Goal: Task Accomplishment & Management: Manage account settings

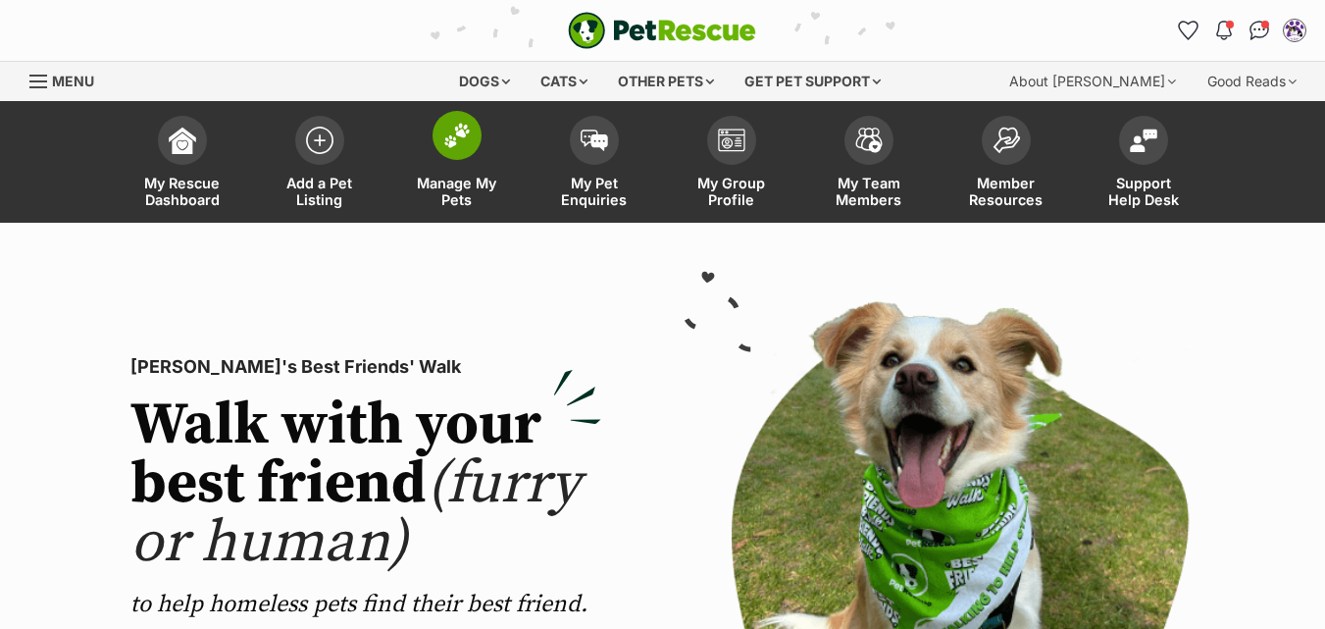
click at [453, 140] on img at bounding box center [456, 135] width 27 height 25
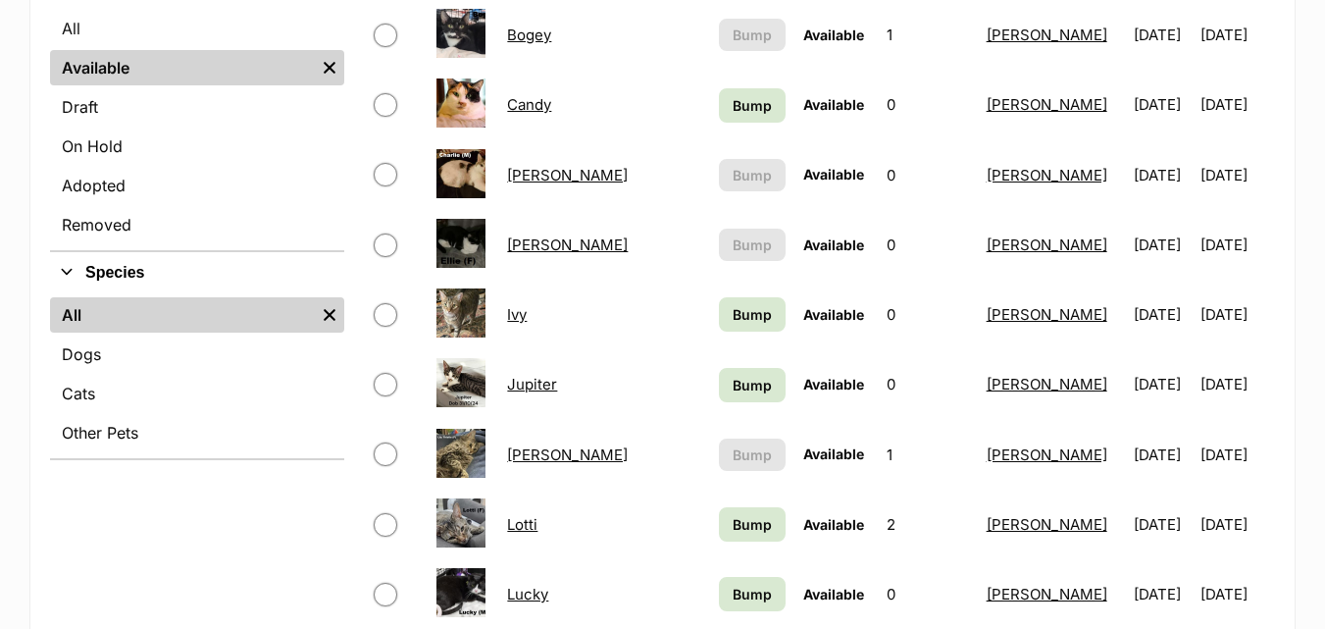
scroll to position [588, 0]
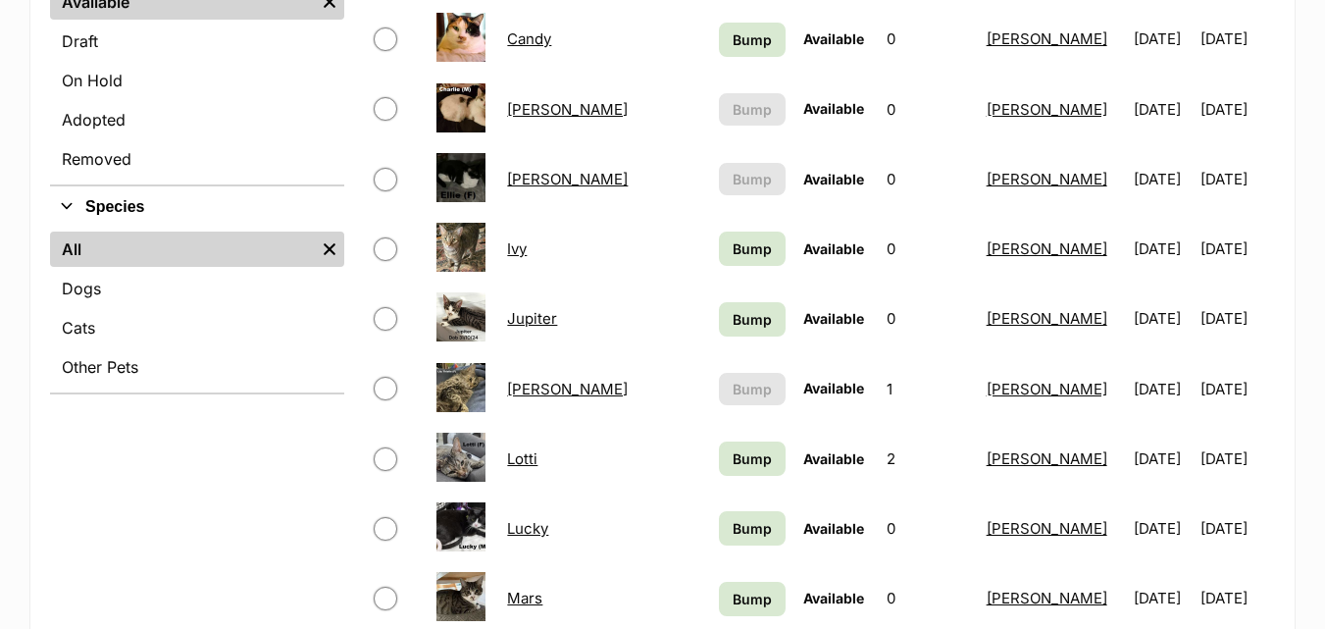
click at [546, 385] on link "Lily Thistle" at bounding box center [567, 389] width 121 height 19
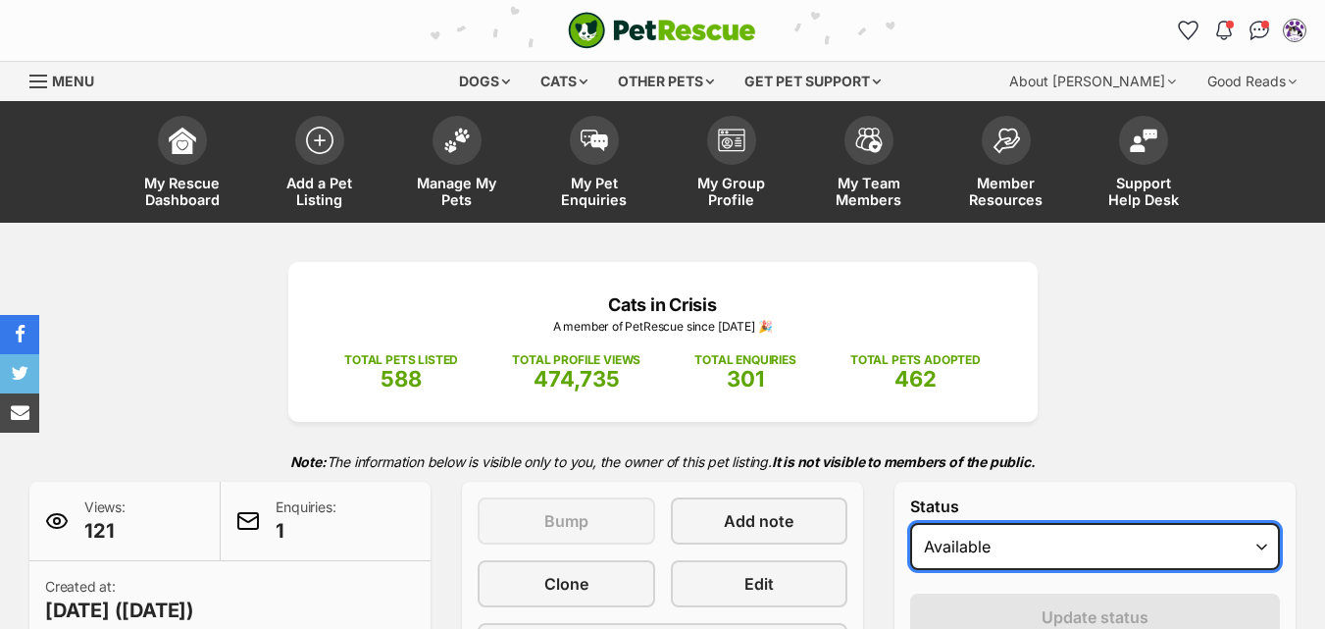
click at [986, 550] on select "Draft - not available as listing has enquires Available On hold Adopted" at bounding box center [1095, 546] width 370 height 47
select select "rehomed"
click at [910, 523] on select "Draft - not available as listing has enquires Available On hold Adopted" at bounding box center [1095, 546] width 370 height 47
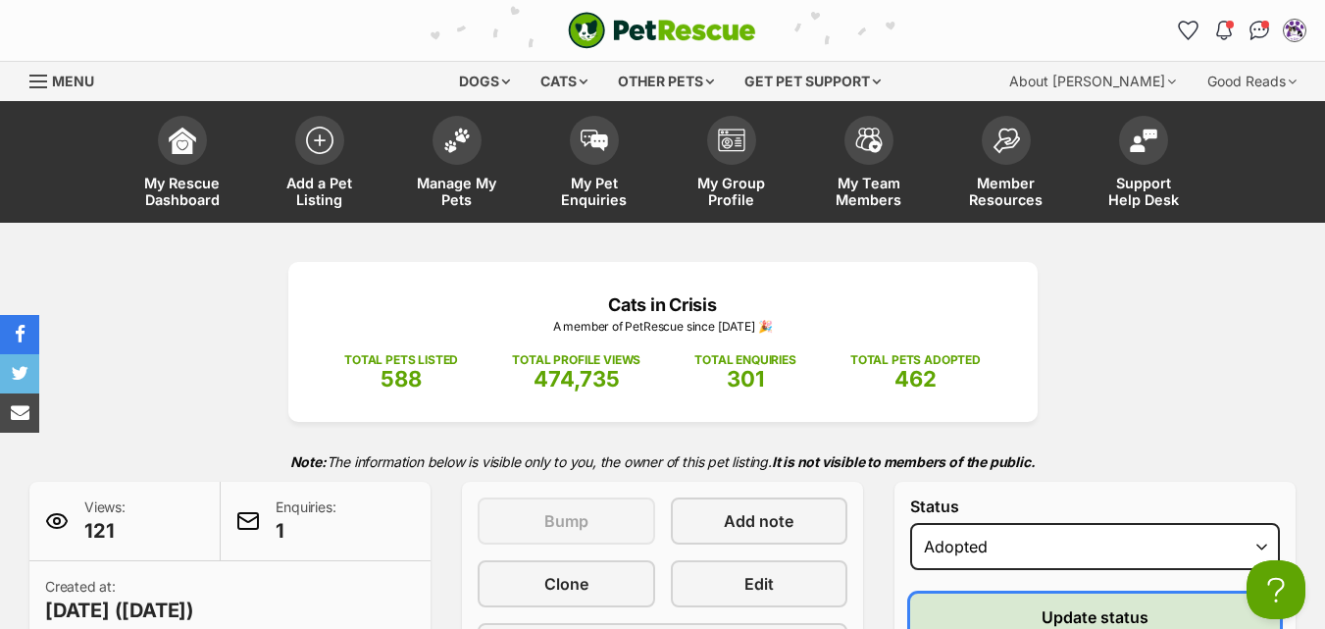
click at [1002, 613] on button "Update status" at bounding box center [1095, 616] width 370 height 47
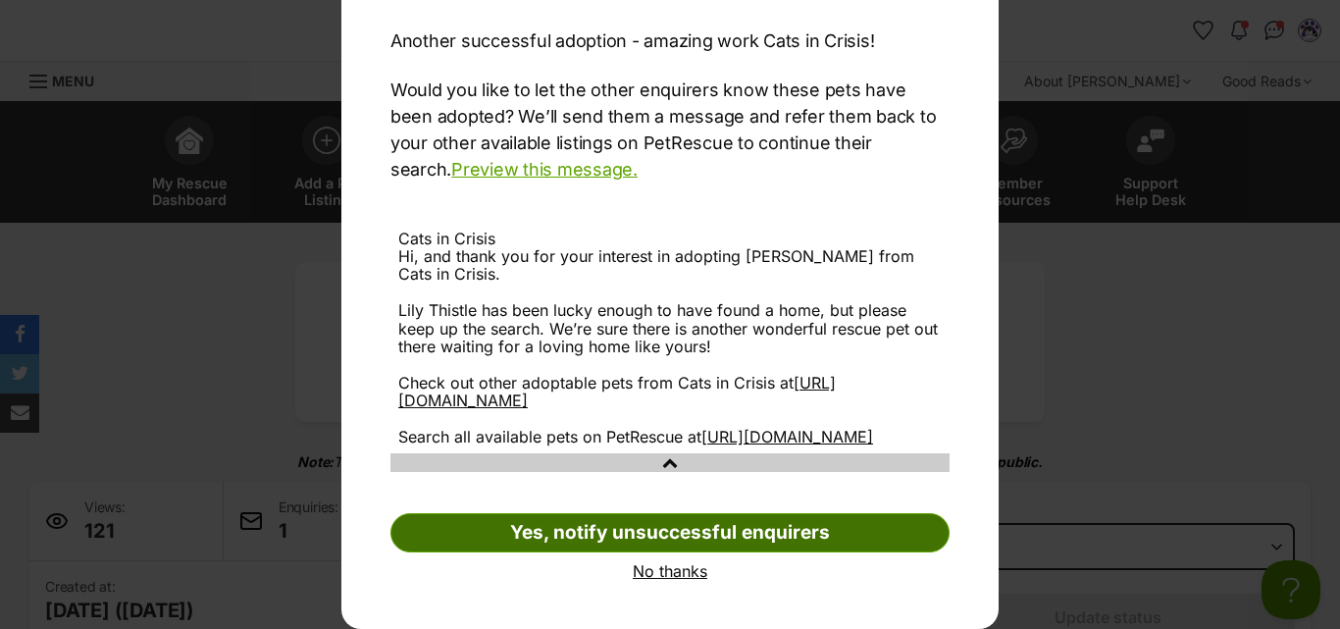
click at [639, 532] on link "Yes, notify unsuccessful enquirers" at bounding box center [669, 532] width 559 height 39
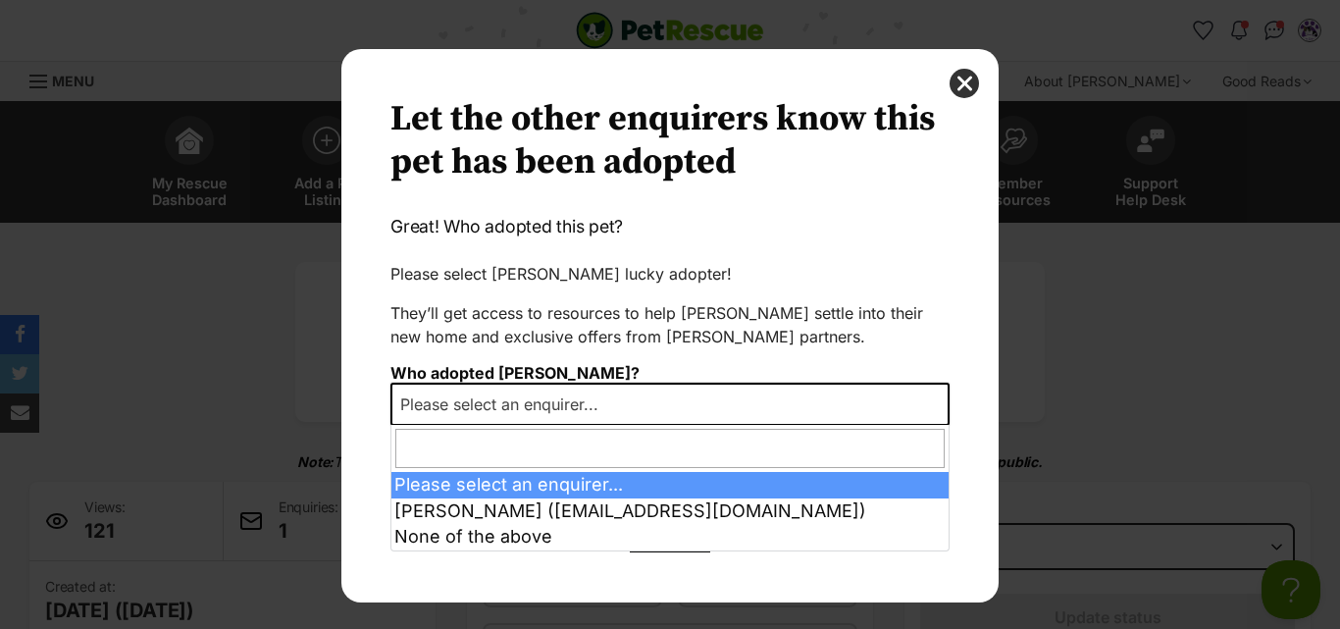
click at [607, 402] on span "Please select an enquirer..." at bounding box center [505, 403] width 226 height 27
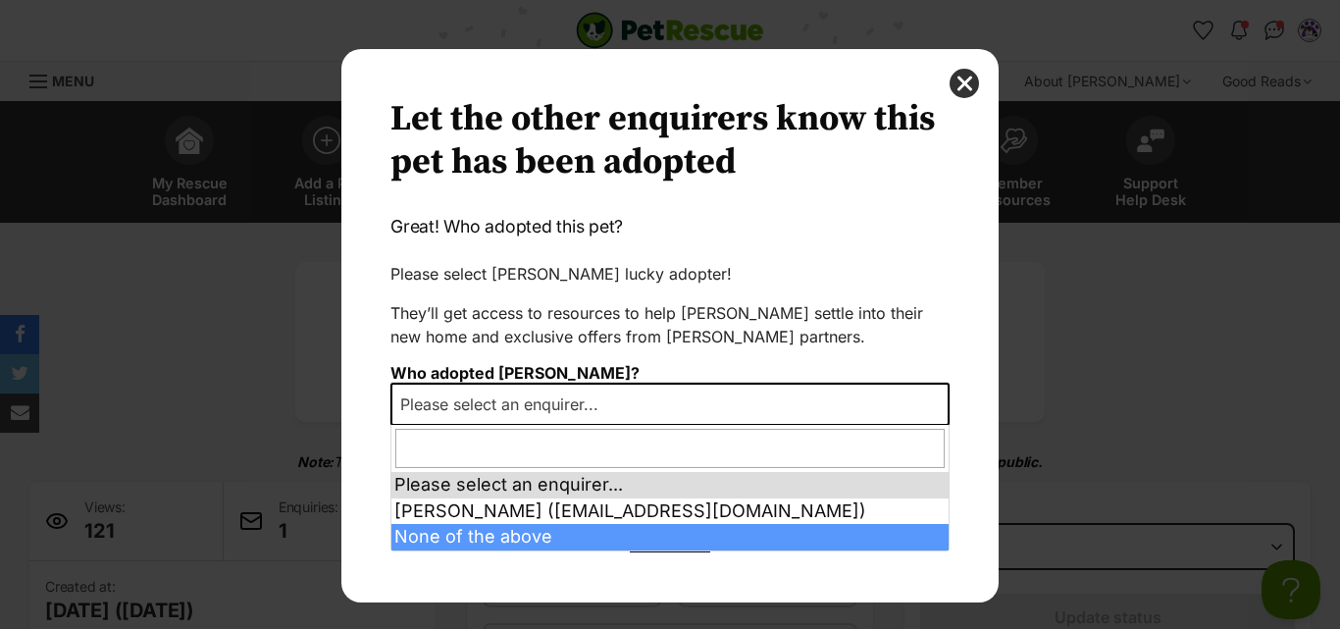
select select "other"
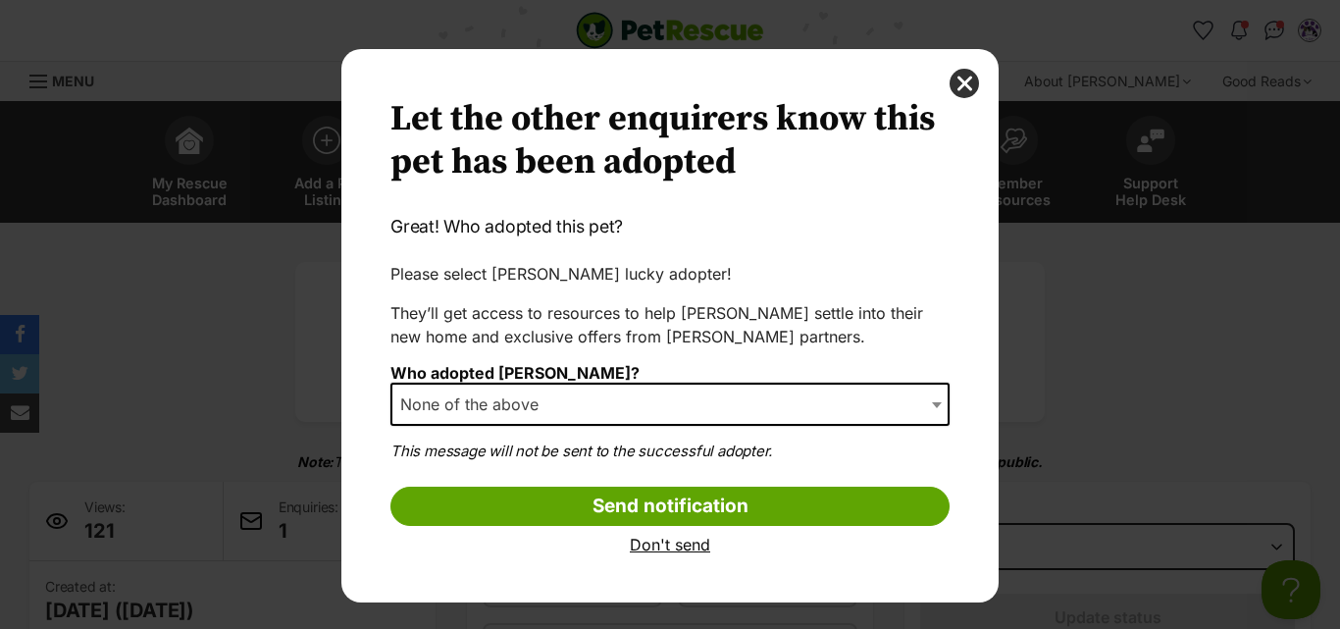
click at [684, 547] on link "Don't send" at bounding box center [669, 544] width 559 height 18
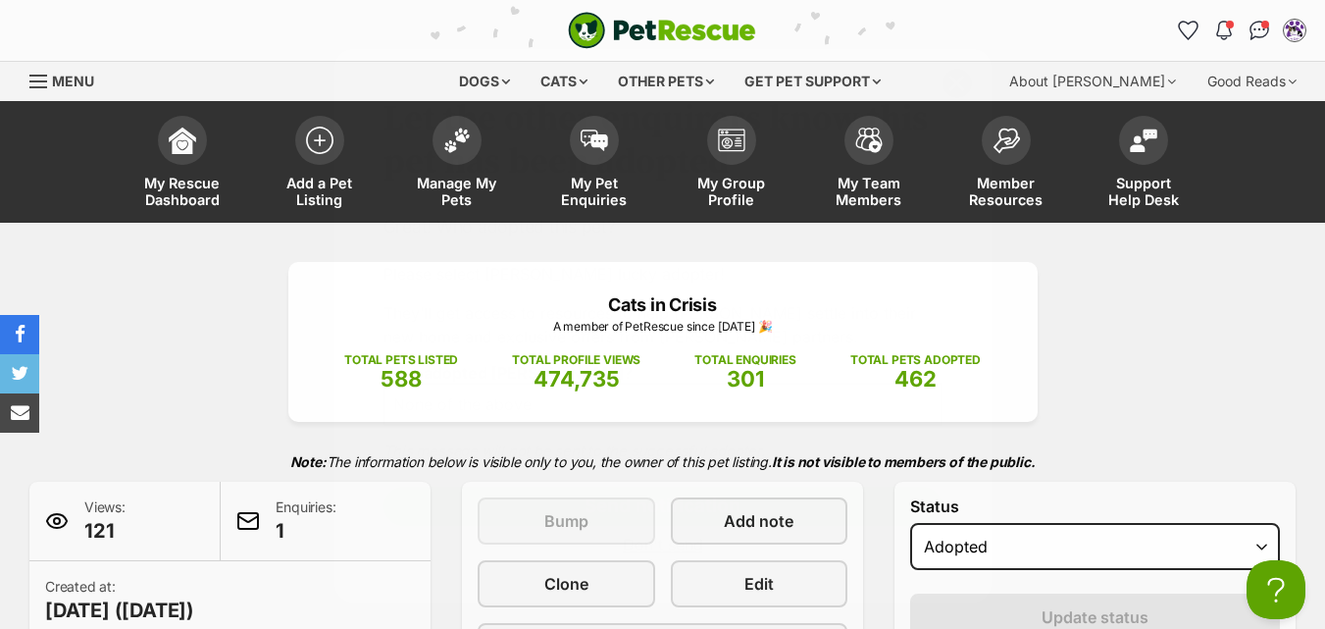
click at [456, 141] on img at bounding box center [456, 139] width 27 height 25
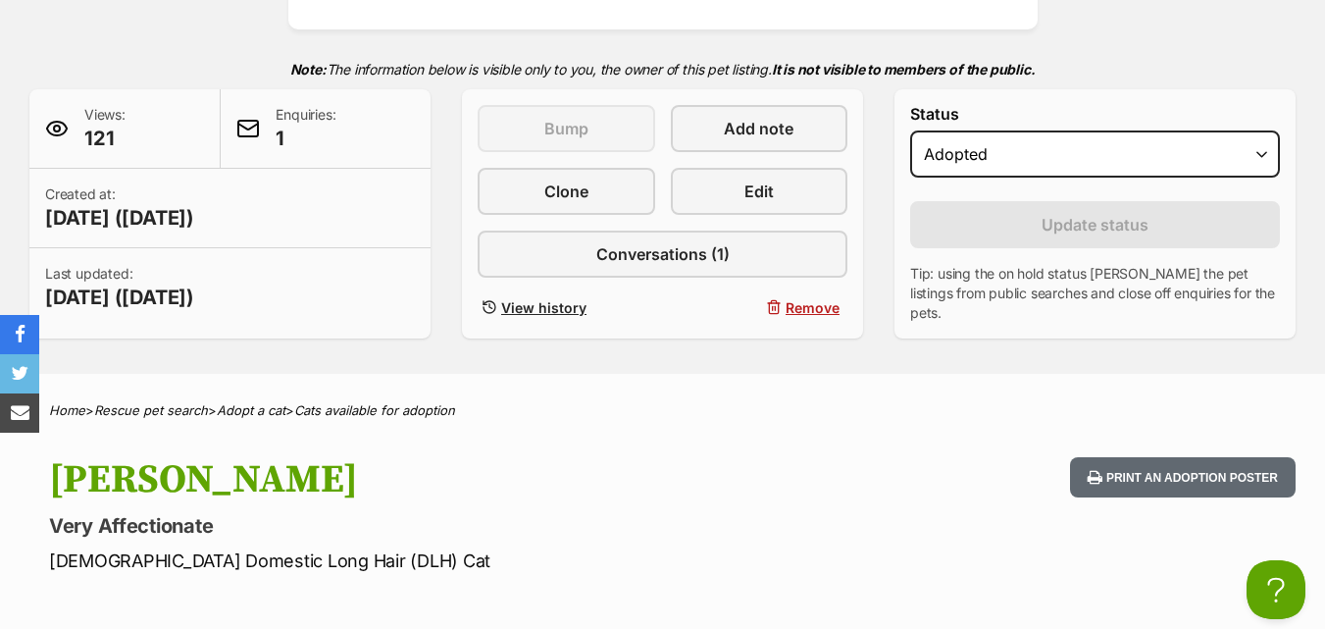
scroll to position [330, 0]
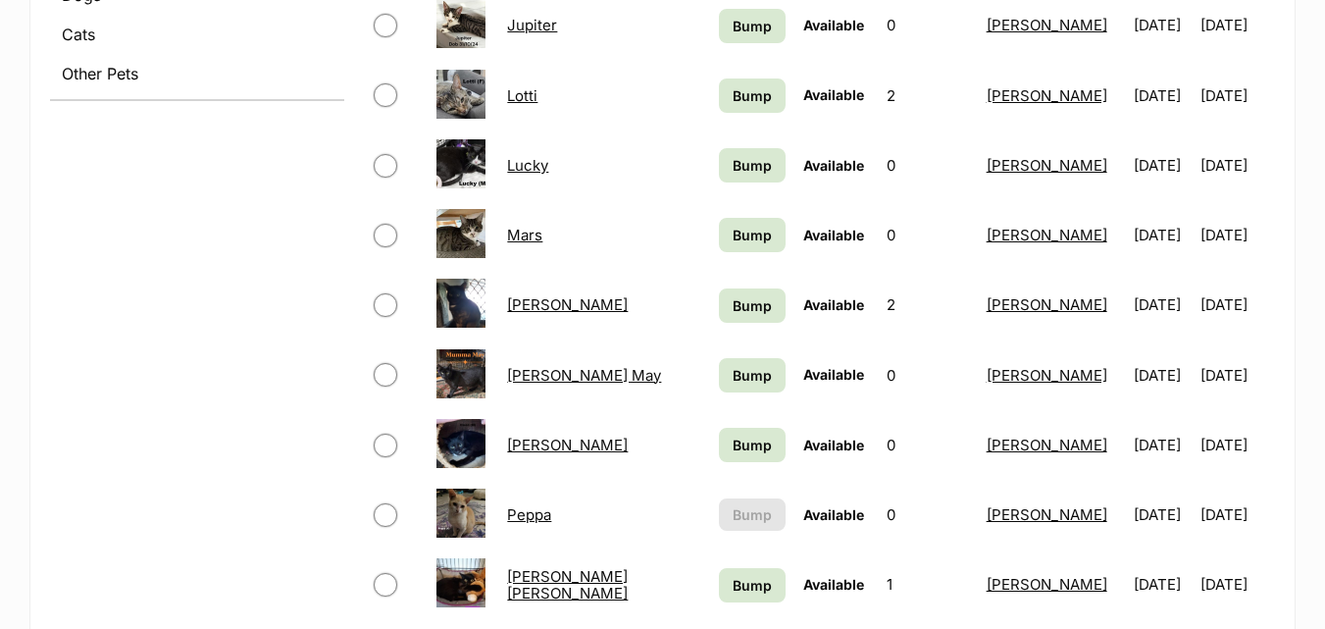
scroll to position [883, 0]
click at [582, 377] on link "Mumma May" at bounding box center [584, 374] width 154 height 19
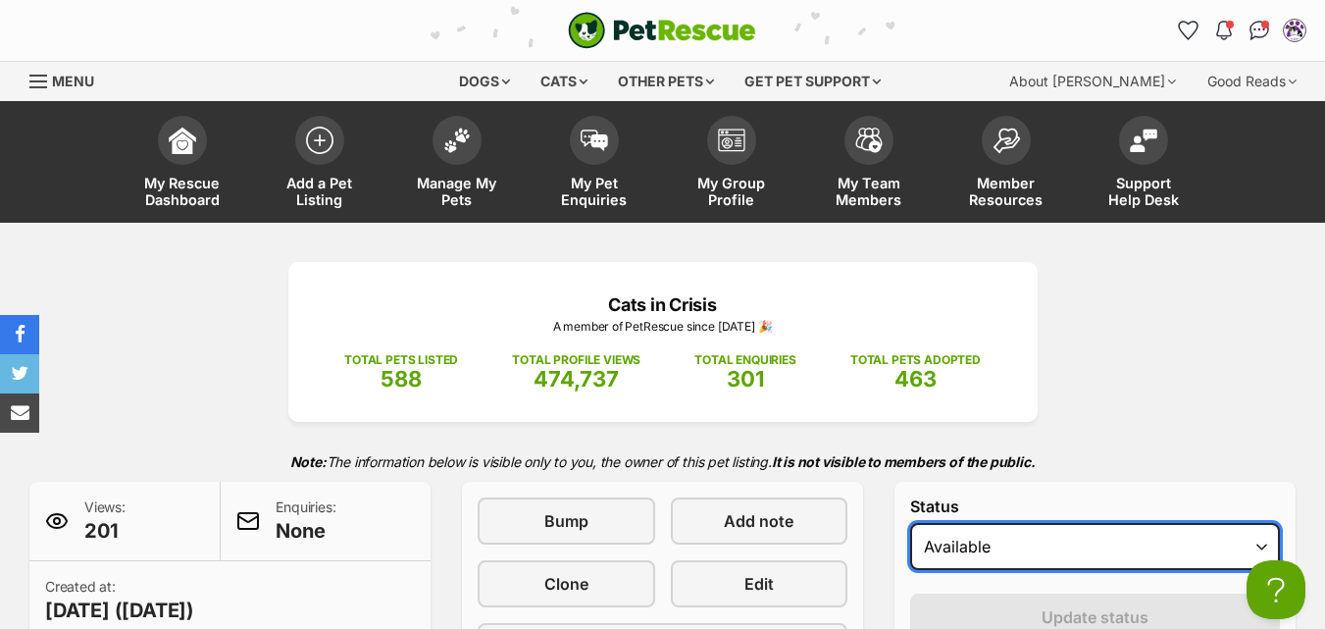
click at [964, 547] on select "Draft Available On hold Adopted" at bounding box center [1095, 546] width 370 height 47
select select "on_hold"
click at [910, 523] on select "Draft Available On hold Adopted" at bounding box center [1095, 546] width 370 height 47
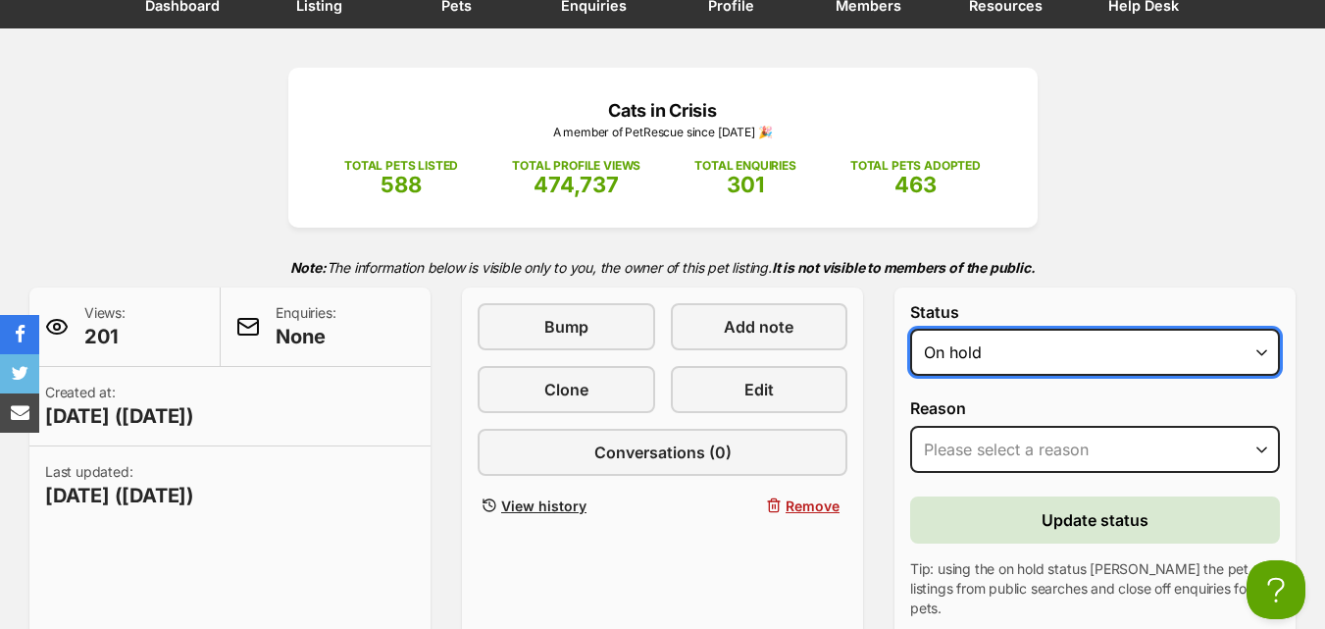
scroll to position [196, 0]
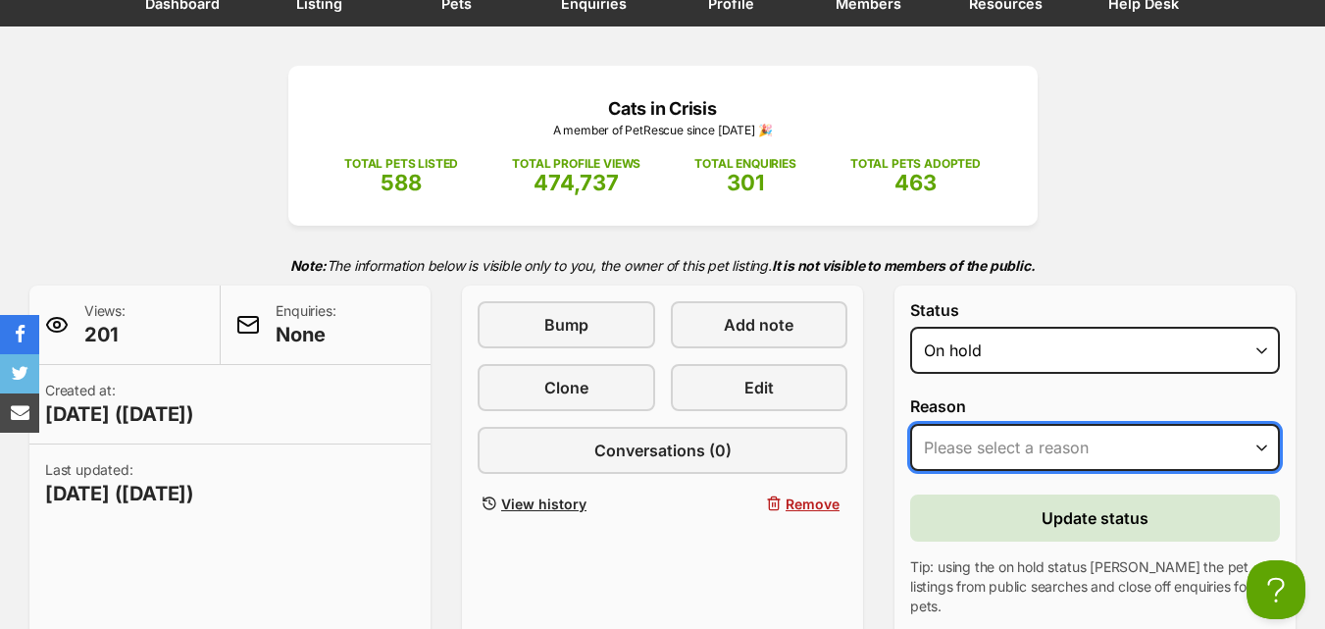
click at [979, 444] on select "Please select a reason Medical reasons Reviewing applications Adoption pending …" at bounding box center [1095, 447] width 370 height 47
select select "other"
click at [910, 424] on select "Please select a reason Medical reasons Reviewing applications Adoption pending …" at bounding box center [1095, 447] width 370 height 47
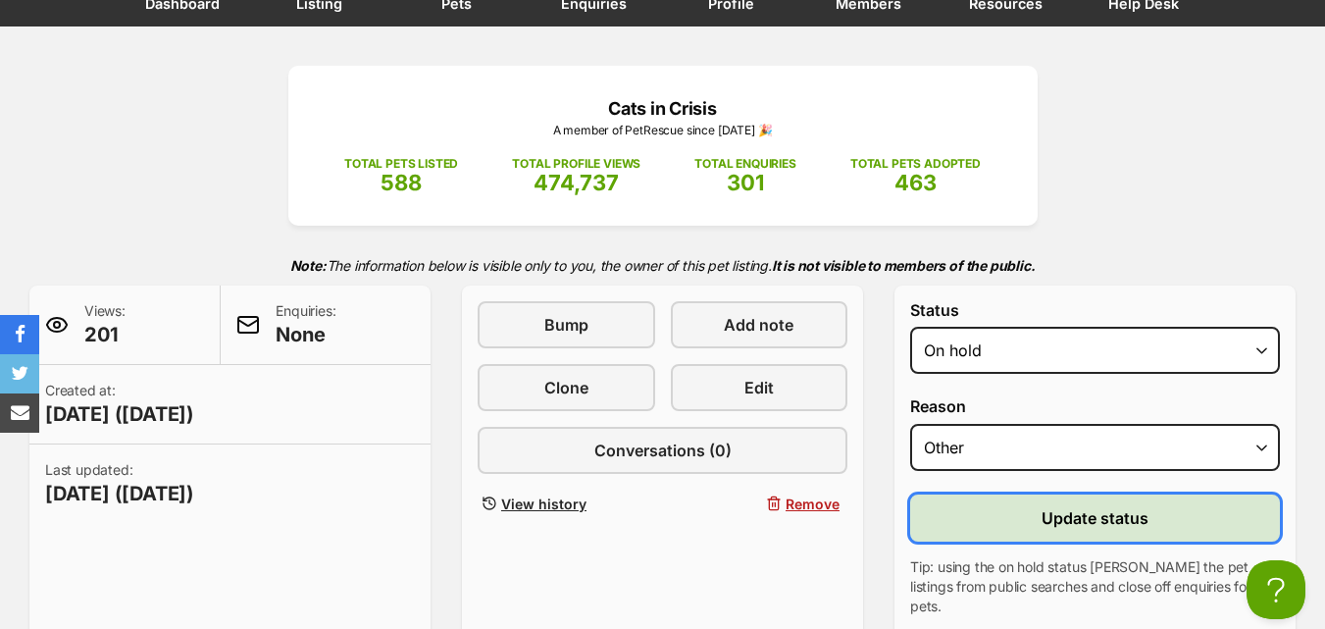
click at [1023, 520] on button "Update status" at bounding box center [1095, 517] width 370 height 47
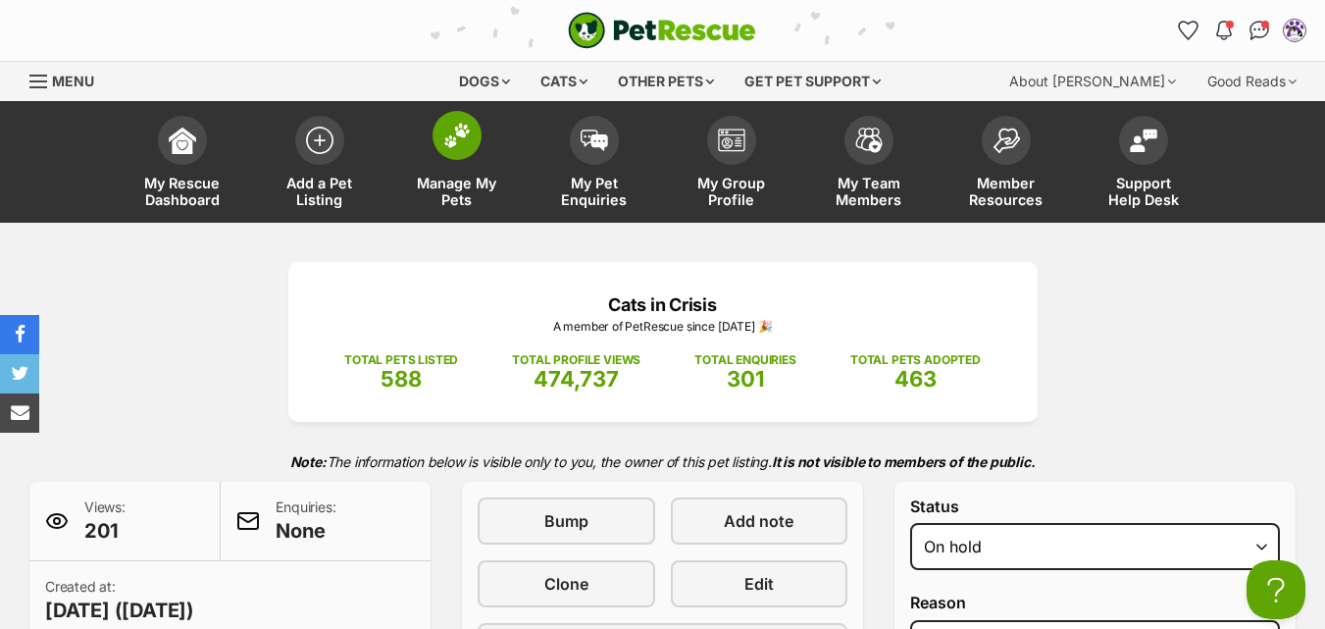
click at [449, 143] on img at bounding box center [456, 135] width 27 height 25
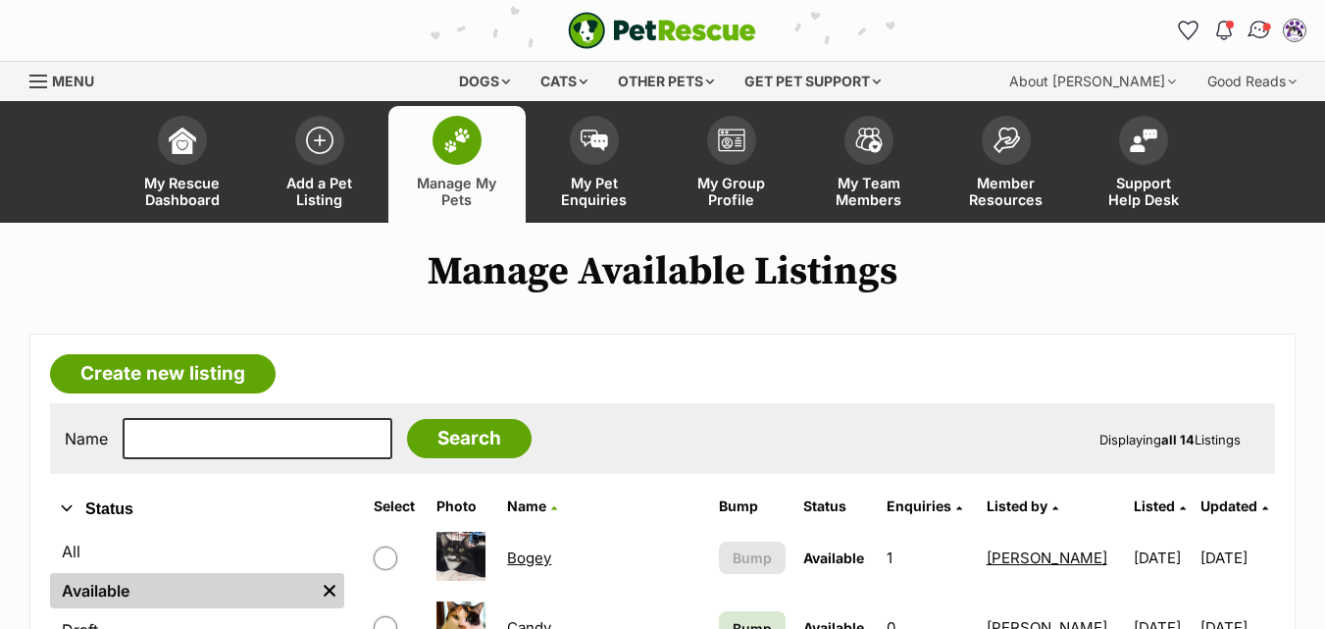
click at [1257, 25] on img "Conversations" at bounding box center [1259, 30] width 26 height 25
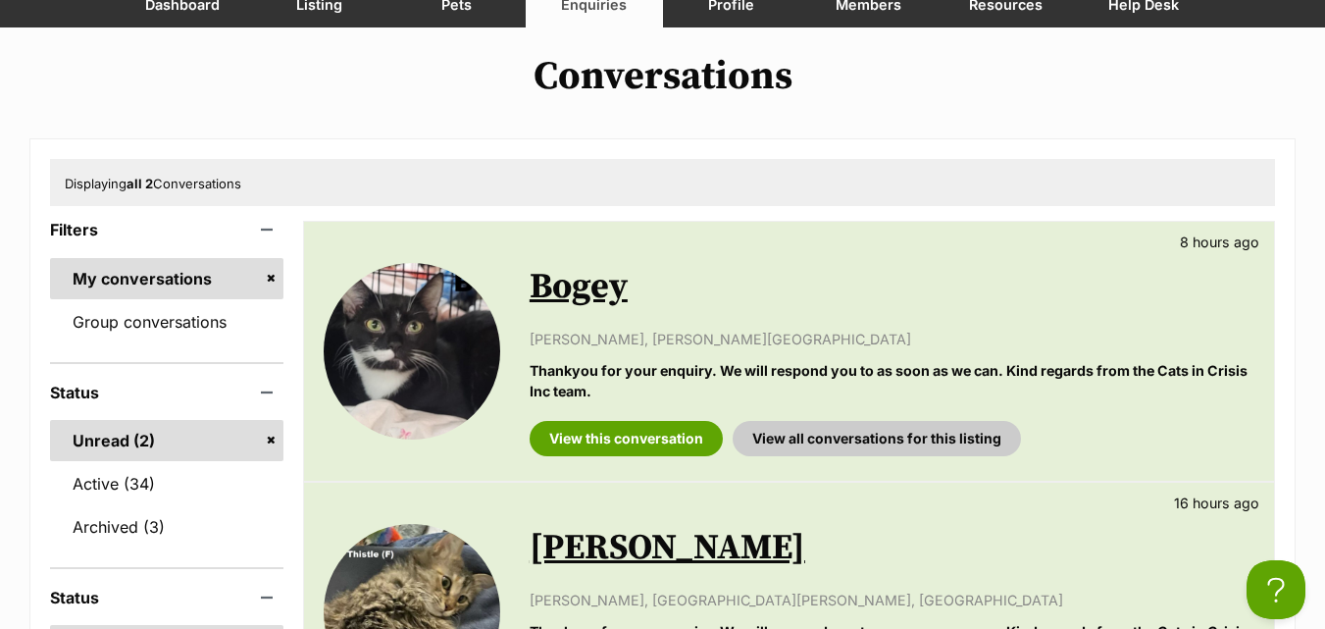
scroll to position [196, 0]
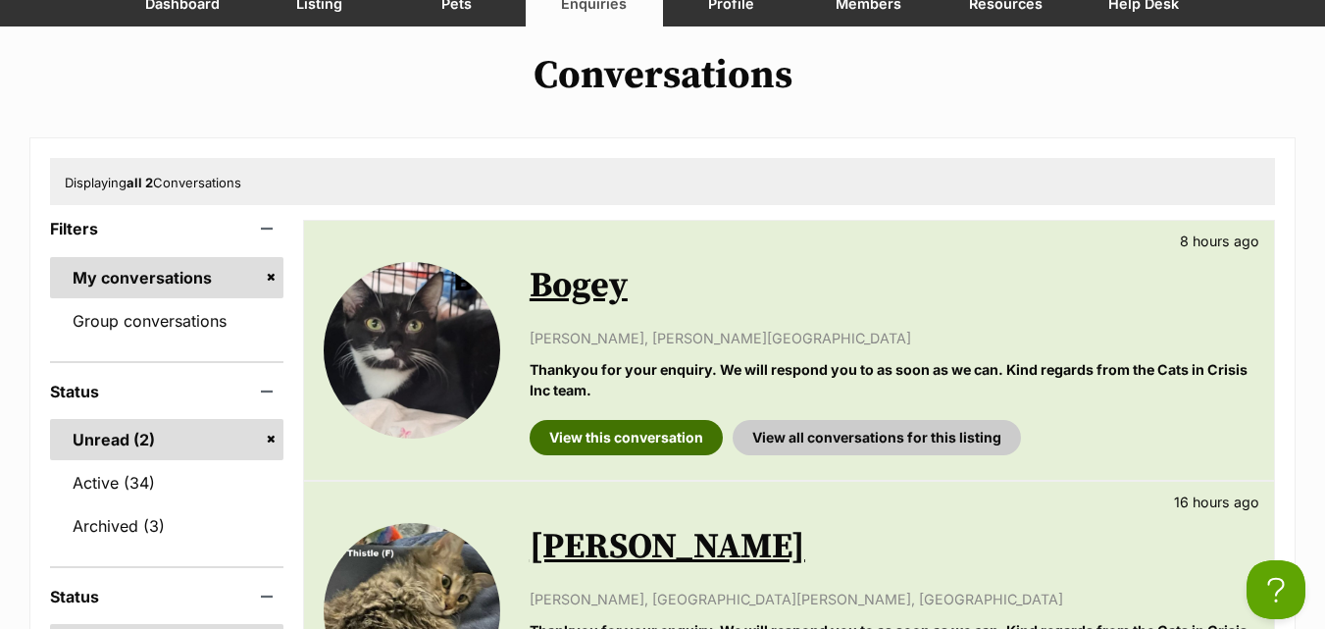
click at [696, 442] on link "View this conversation" at bounding box center [626, 437] width 193 height 35
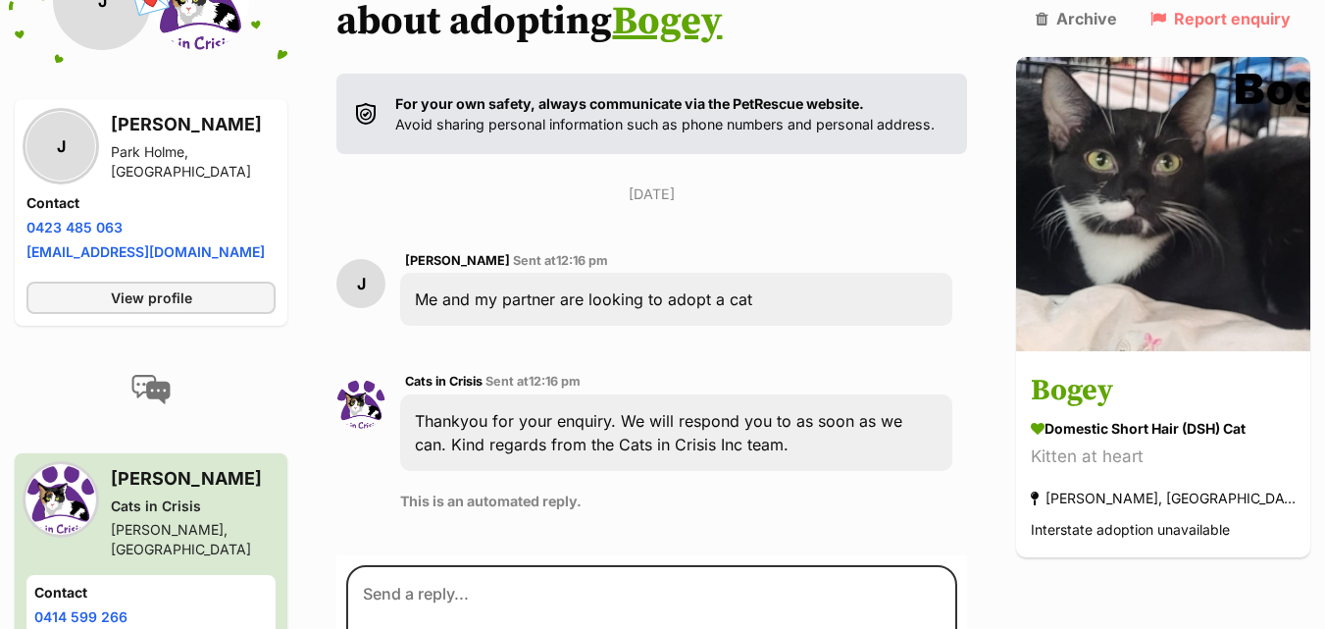
scroll to position [234, 0]
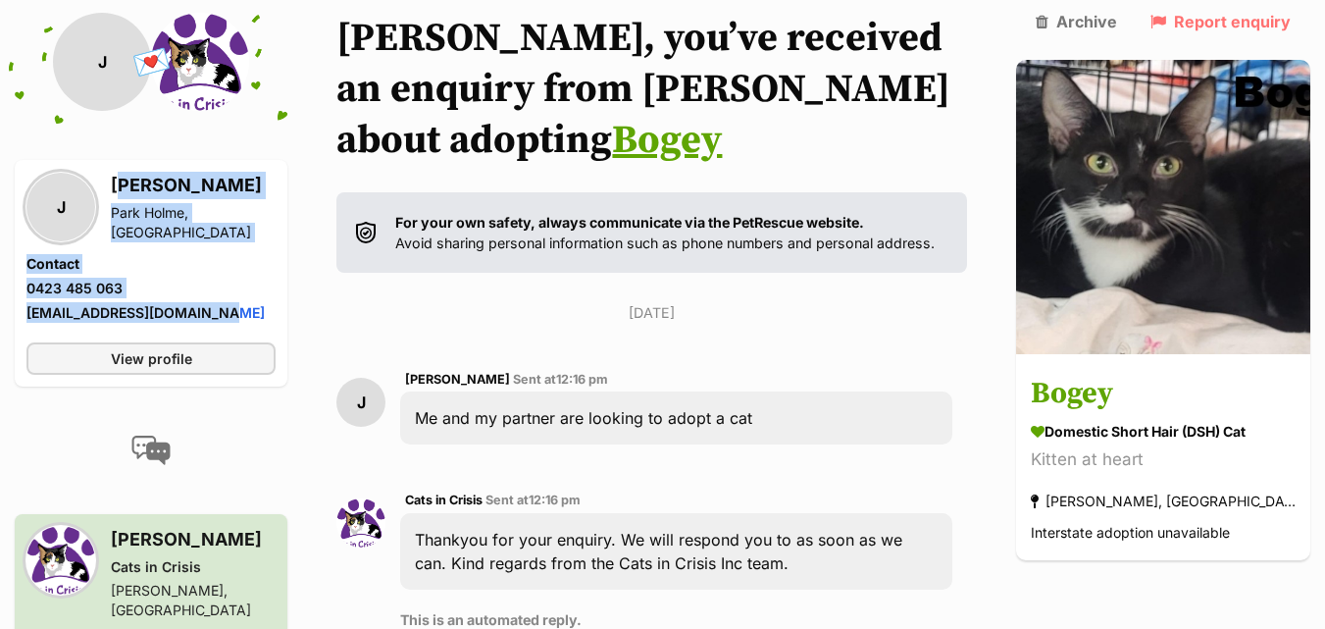
drag, startPoint x: 110, startPoint y: 192, endPoint x: 225, endPoint y: 299, distance: 156.8
click at [225, 299] on div "J Jake Park Holme, SA Contact Phone number Phone number 0423 485 063 Email addr…" at bounding box center [150, 249] width 249 height 155
copy div "Jake Park Holme, SA Contact Phone number Phone number 0423 485 063 Email addres…"
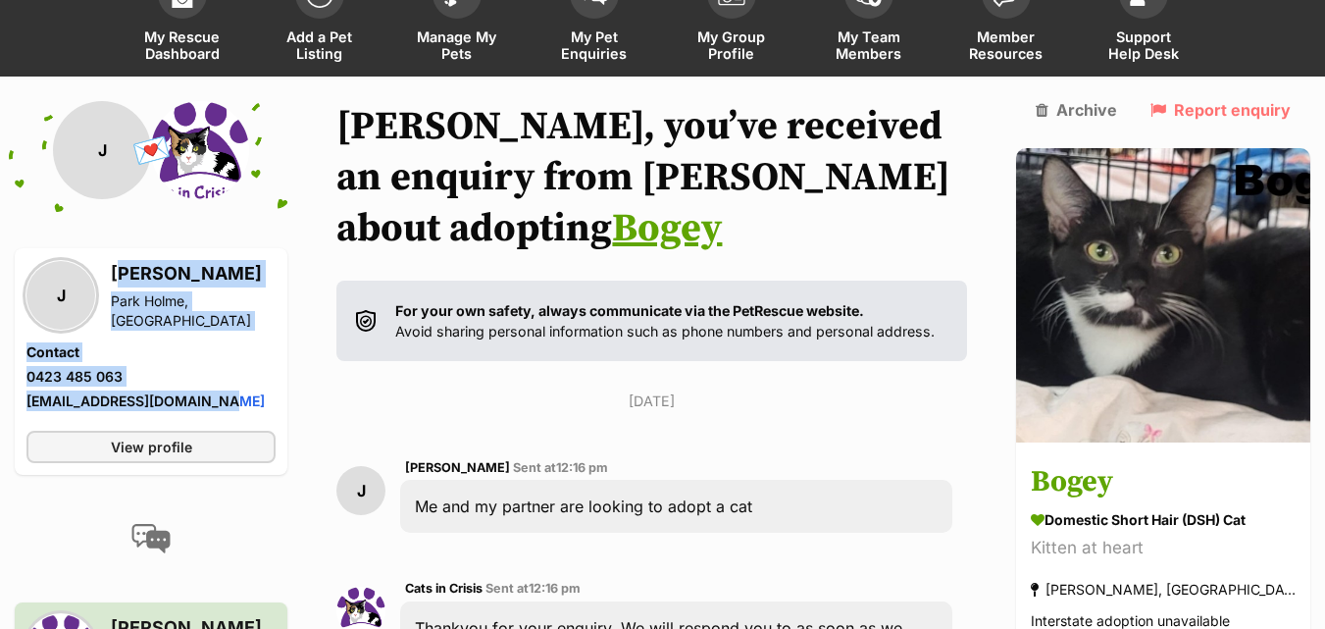
scroll to position [0, 0]
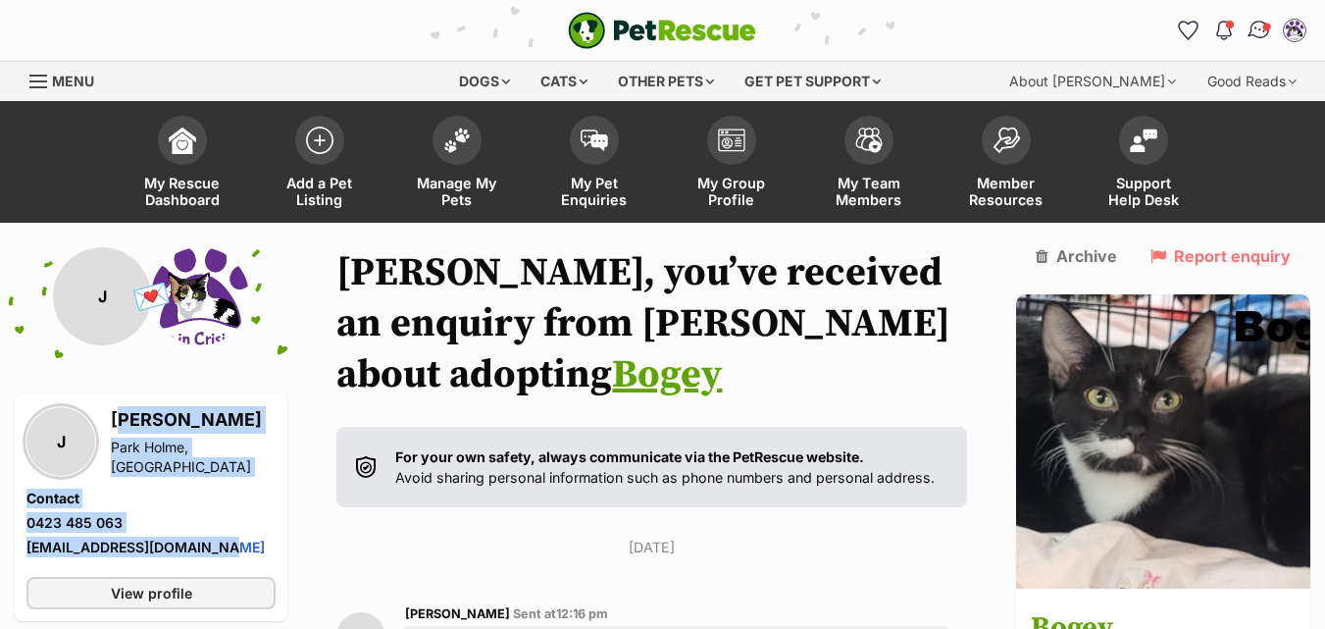
click at [1265, 27] on span "Conversations" at bounding box center [1267, 27] width 10 height 10
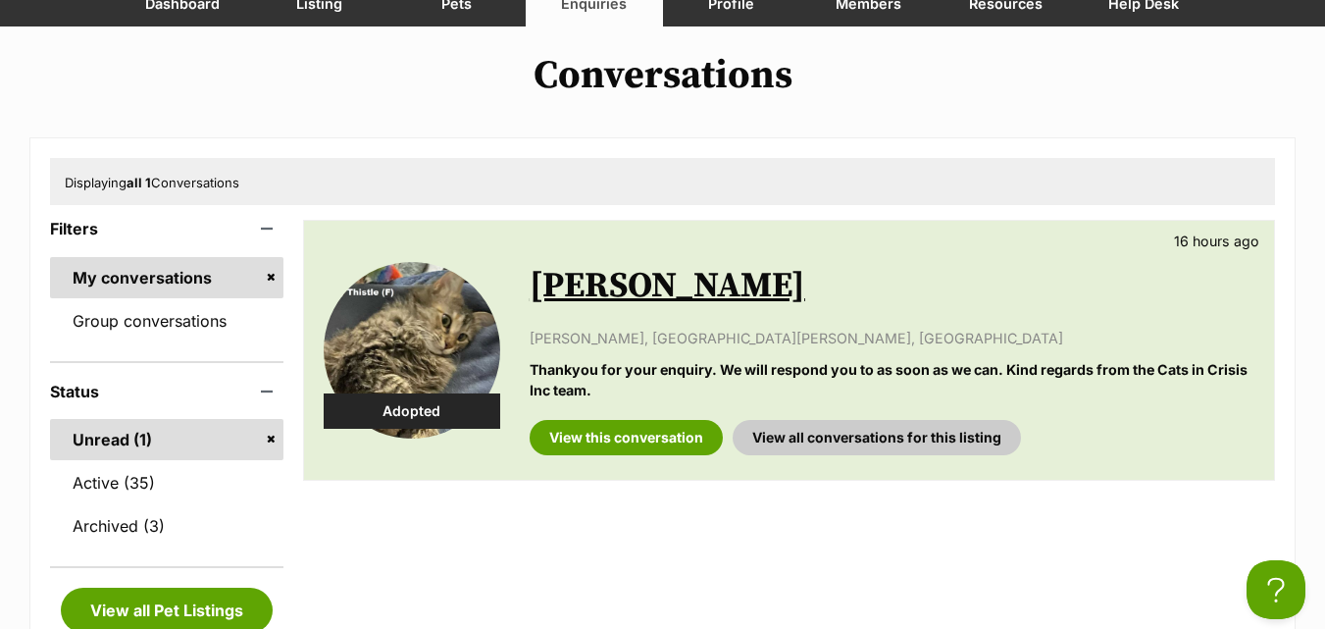
scroll to position [294, 0]
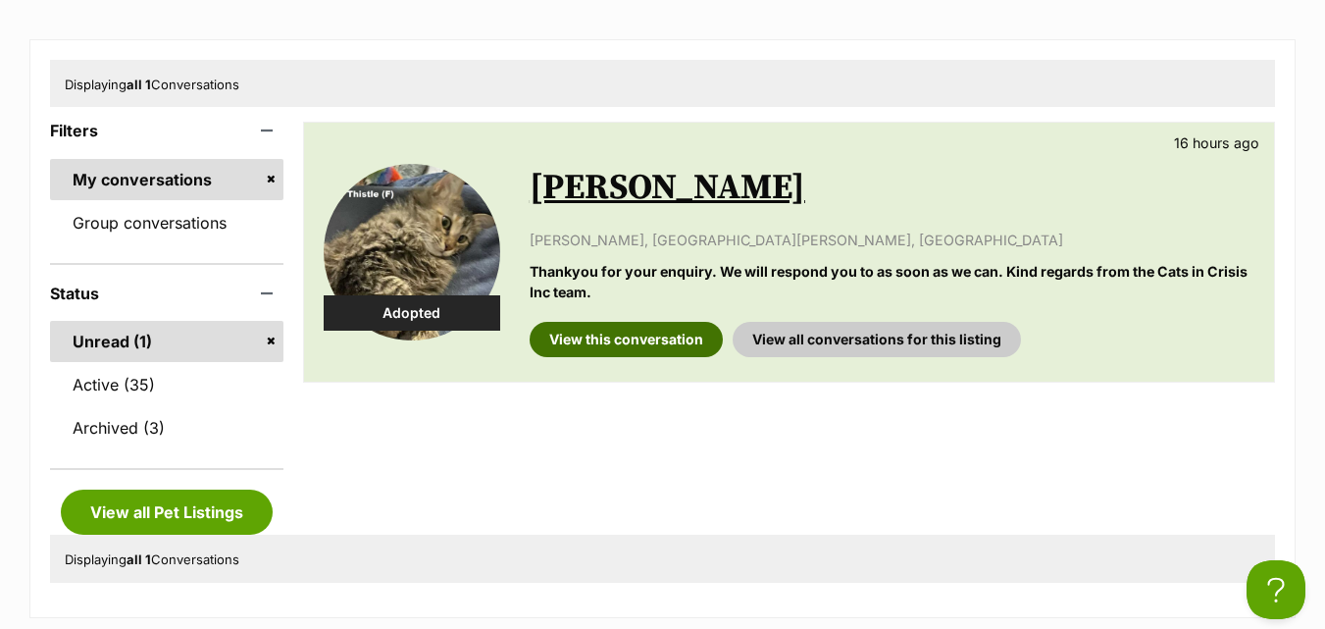
click at [614, 339] on link "View this conversation" at bounding box center [626, 339] width 193 height 35
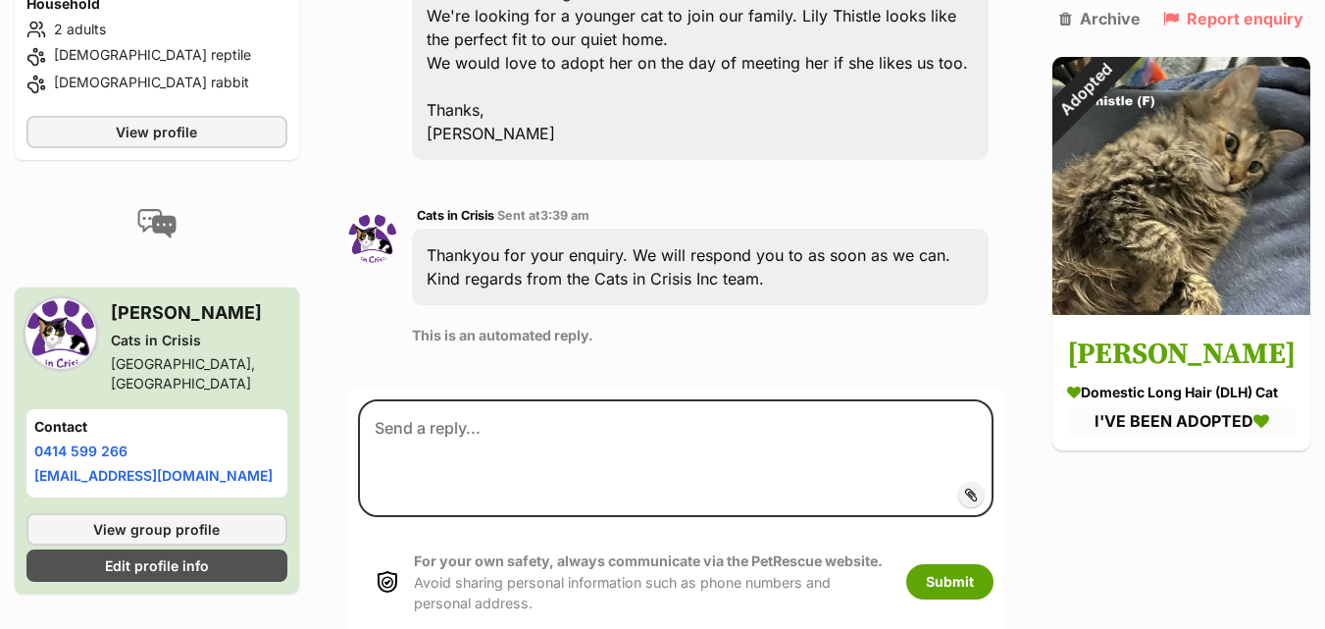
scroll to position [785, 0]
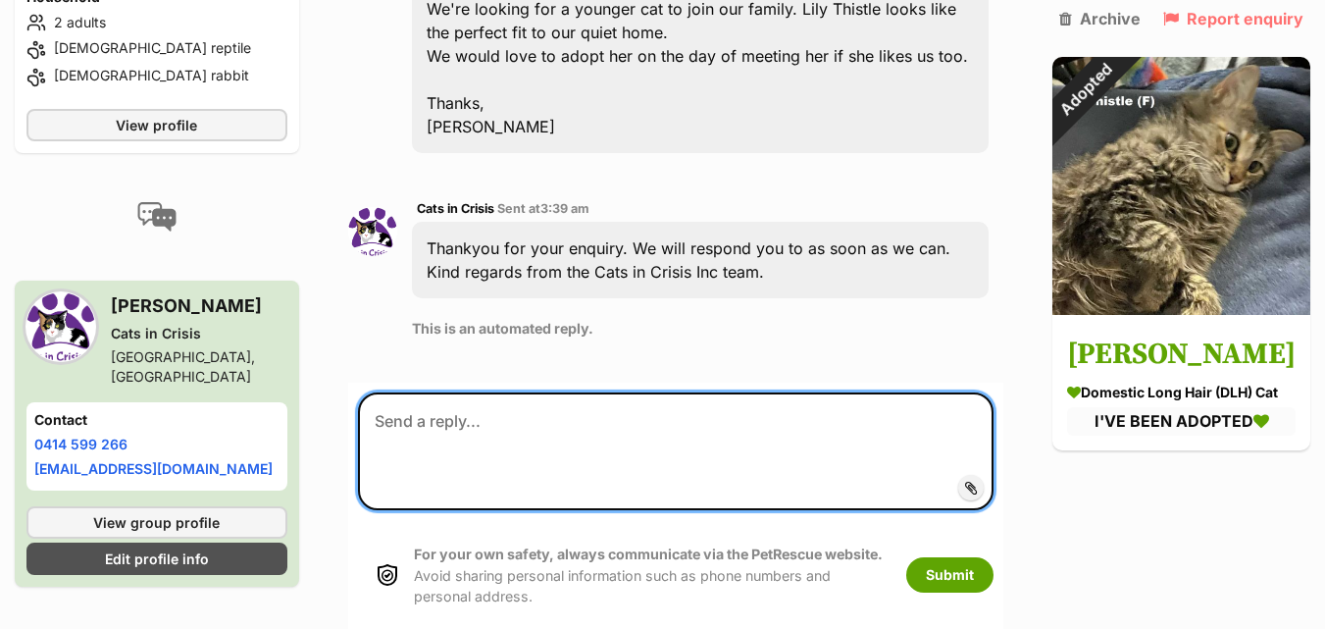
click at [546, 433] on textarea at bounding box center [675, 451] width 635 height 118
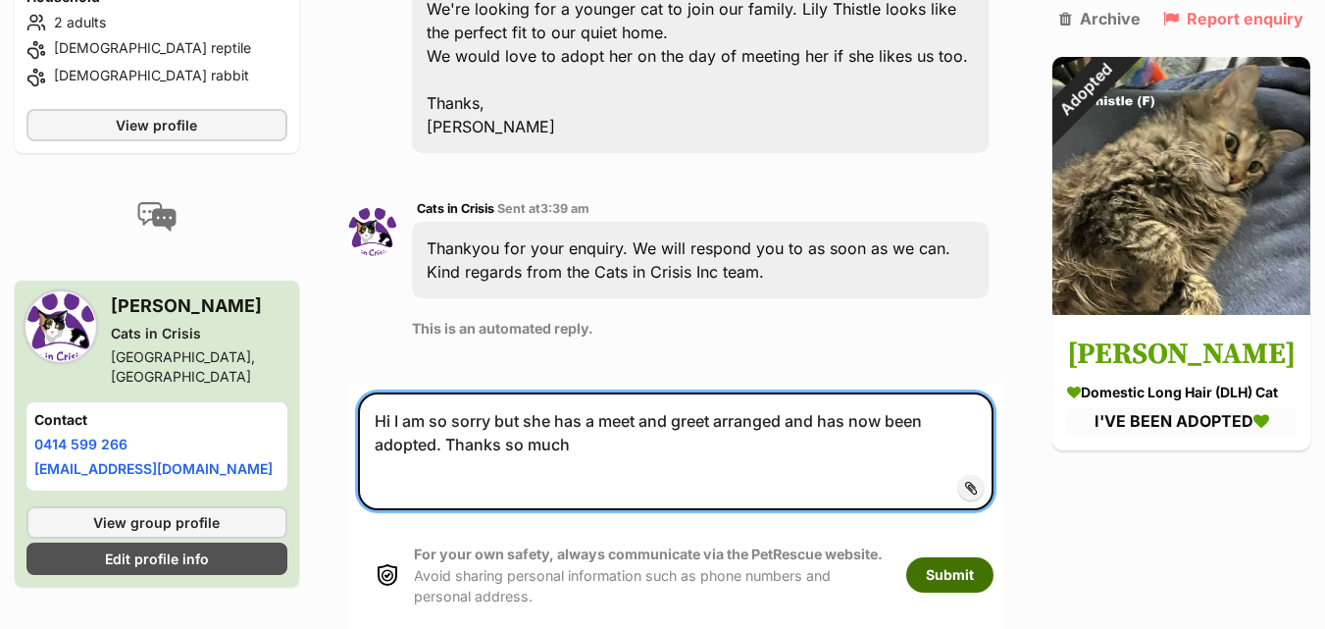
type textarea "Hi I am so sorry but she has a meet and greet arranged and has now been adopted…"
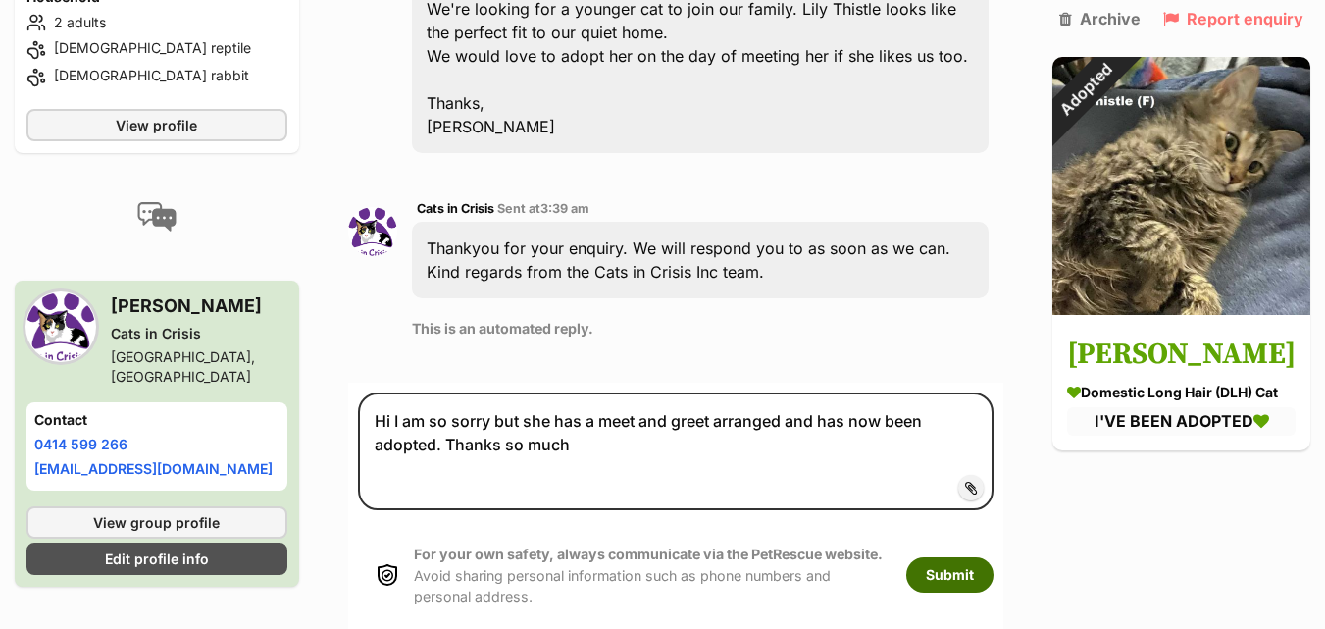
click at [955, 578] on button "Submit" at bounding box center [949, 574] width 87 height 35
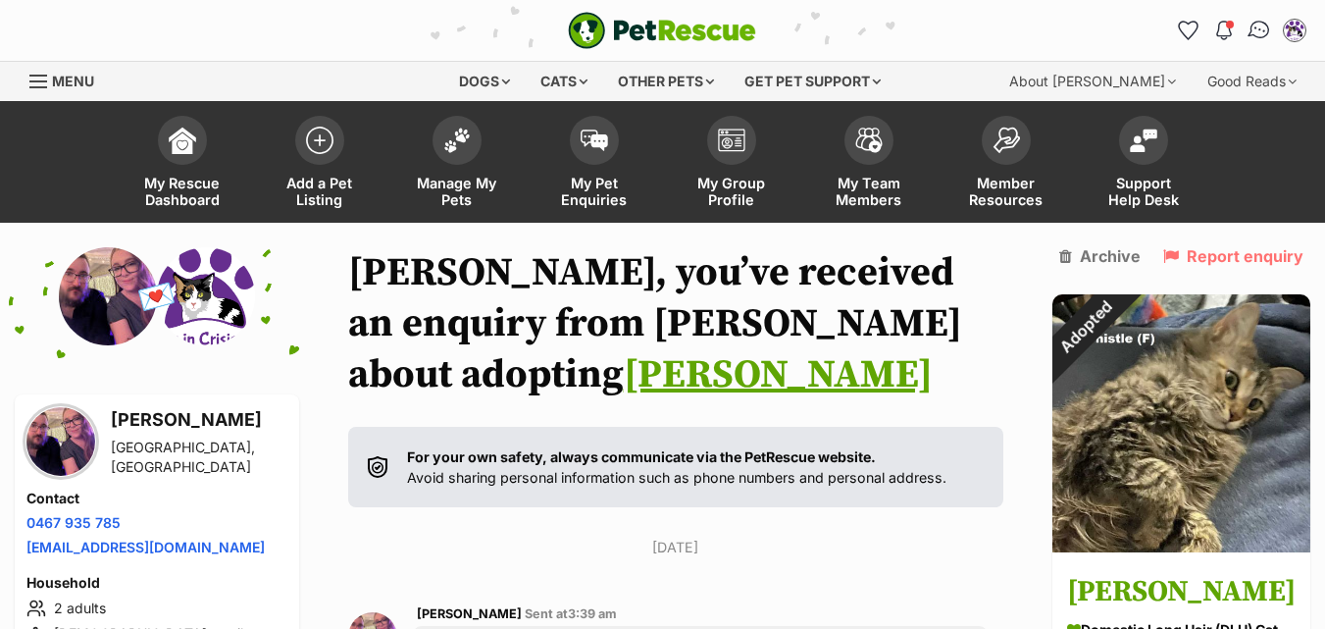
click at [1263, 30] on img "Conversations" at bounding box center [1259, 30] width 26 height 25
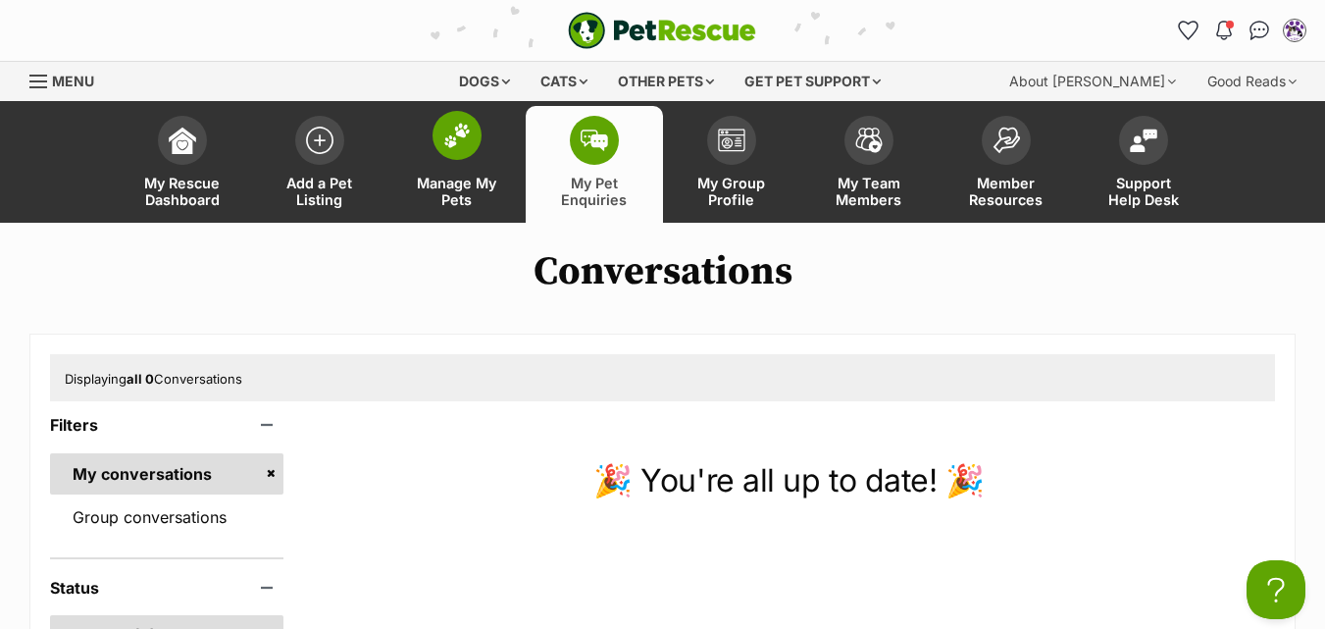
click at [457, 139] on img at bounding box center [456, 135] width 27 height 25
